Goal: Task Accomplishment & Management: Complete application form

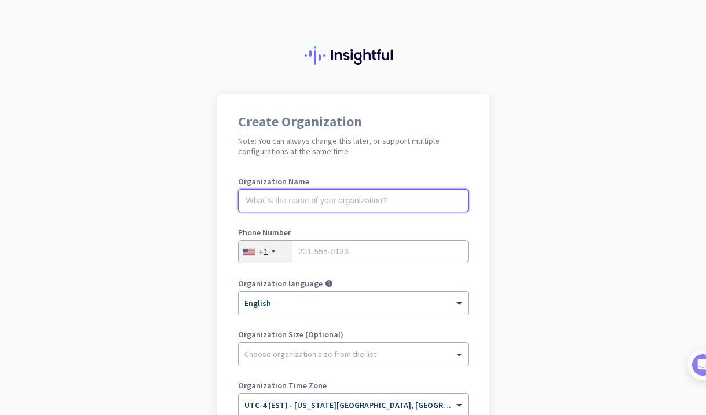
click at [256, 199] on input "text" at bounding box center [353, 200] width 230 height 23
type input "Mercor"
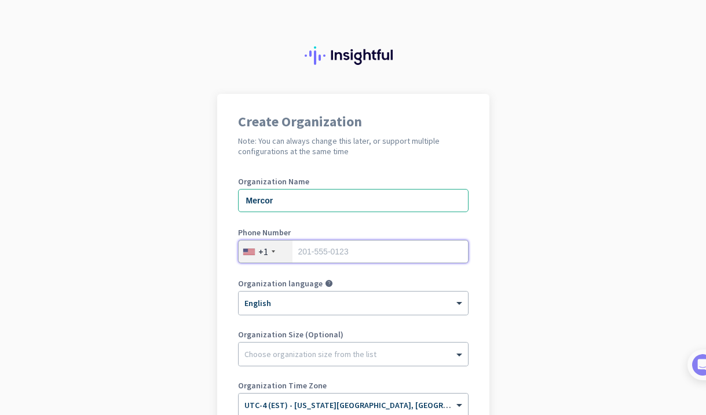
click at [327, 255] on input "tel" at bounding box center [353, 251] width 230 height 23
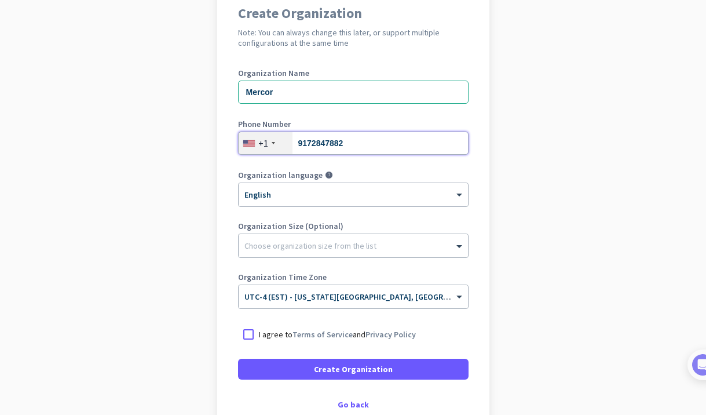
scroll to position [111, 0]
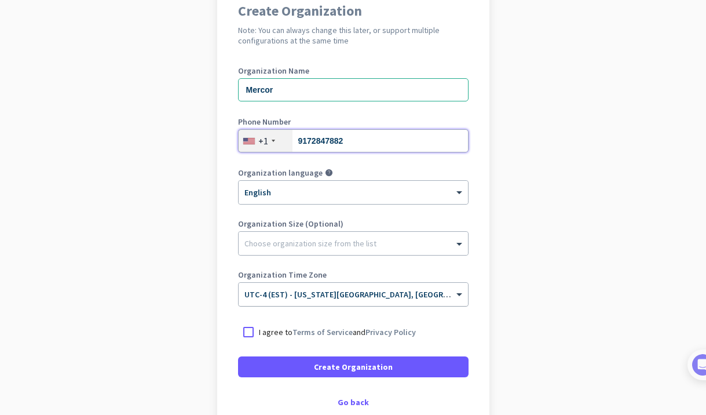
type input "9172847882"
click at [329, 293] on input "text" at bounding box center [341, 290] width 195 height 9
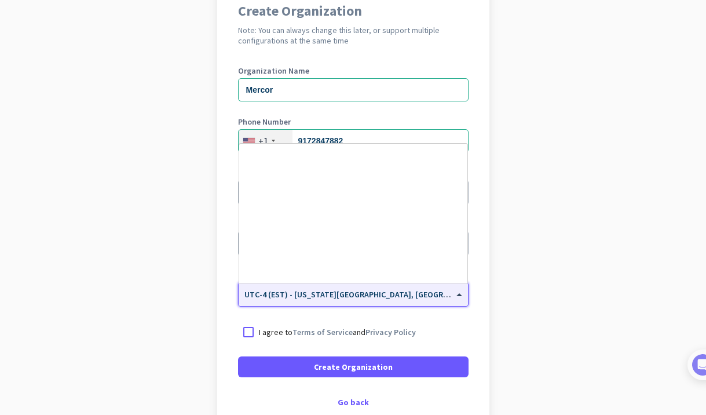
scroll to position [1357, 0]
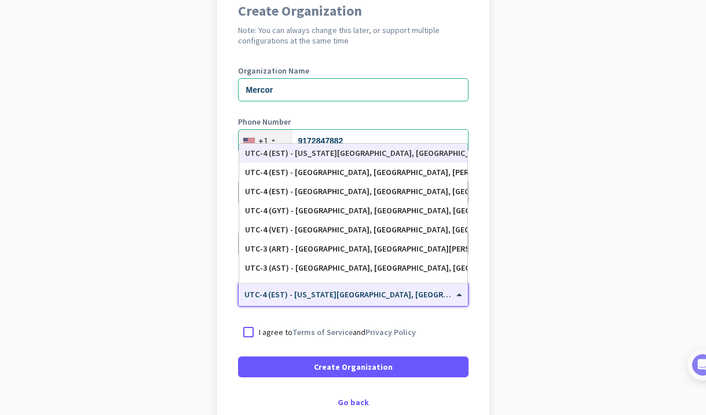
click at [329, 293] on input "text" at bounding box center [341, 290] width 195 height 9
click at [244, 333] on div at bounding box center [248, 331] width 21 height 21
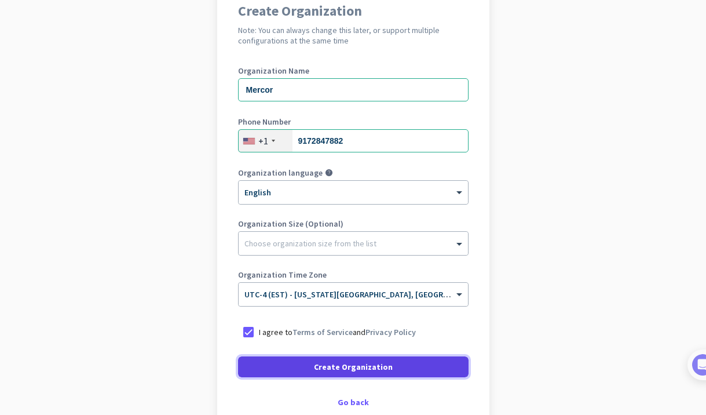
click at [393, 361] on span at bounding box center [353, 367] width 230 height 28
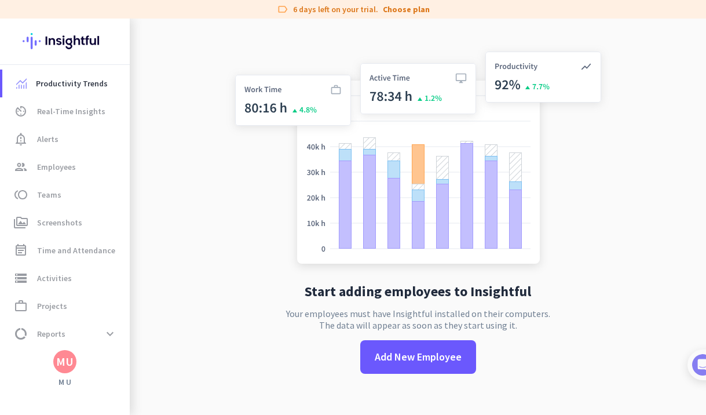
scroll to position [19, 0]
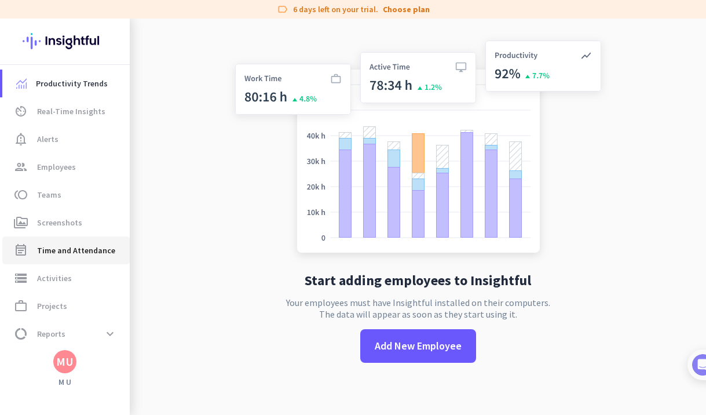
click at [57, 247] on span "Time and Attendance" at bounding box center [76, 250] width 78 height 14
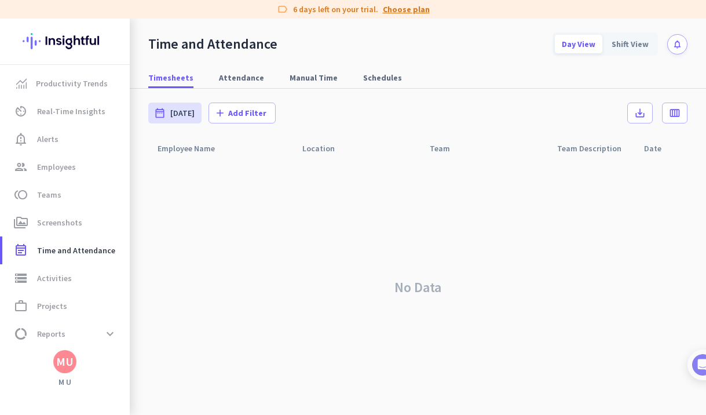
click at [399, 6] on link "Choose plan" at bounding box center [406, 9] width 47 height 12
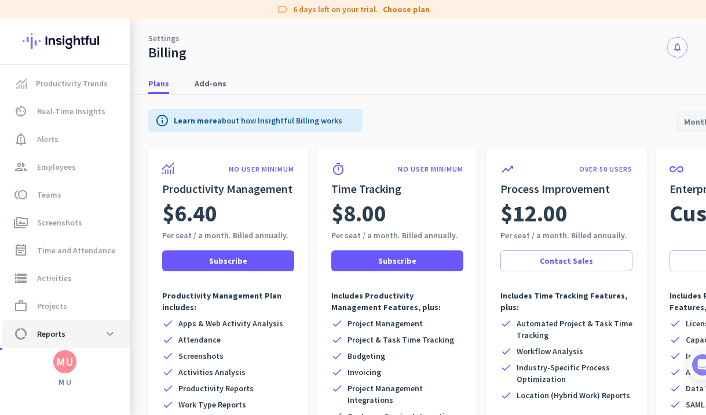
click at [97, 329] on span "data_usage Reports expand_more" at bounding box center [66, 333] width 109 height 21
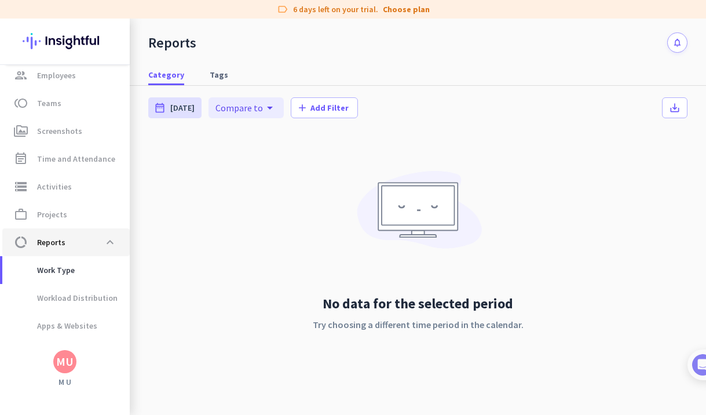
scroll to position [109, 0]
